Goal: Check status: Check status

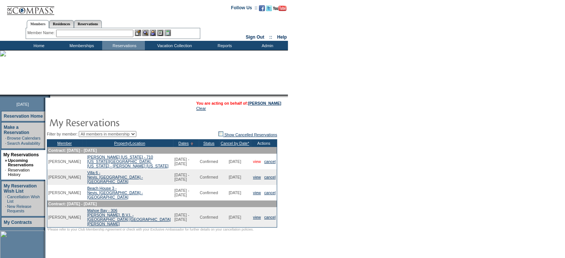
click at [258, 161] on link "view" at bounding box center [257, 161] width 8 height 4
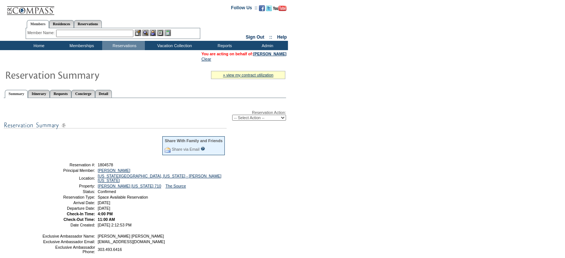
click at [370, 85] on form "Follow Us ::" at bounding box center [282, 185] width 565 height 370
drag, startPoint x: 95, startPoint y: 175, endPoint x: 144, endPoint y: 175, distance: 49.0
click at [144, 175] on table "Share With Family and Friends Share via Email Share Reservation Information Ple…" at bounding box center [134, 181] width 186 height 94
copy tr "[US_STATE][GEOGRAPHIC_DATA], [GEOGRAPHIC_DATA]"
drag, startPoint x: 115, startPoint y: 161, endPoint x: 98, endPoint y: 161, distance: 17.8
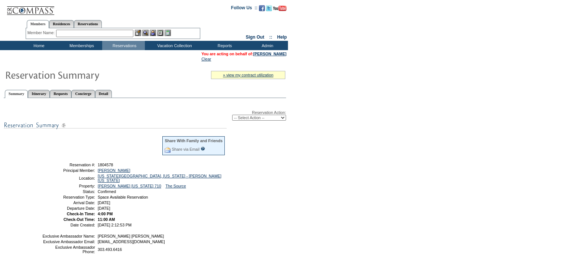
click at [98, 161] on table "Share With Family and Friends Share via Email Share Reservation Information Ple…" at bounding box center [134, 181] width 186 height 94
drag, startPoint x: 98, startPoint y: 165, endPoint x: 120, endPoint y: 164, distance: 21.6
click at [120, 164] on td "1804578" at bounding box center [160, 165] width 129 height 4
copy span "1804578"
